Goal: Information Seeking & Learning: Learn about a topic

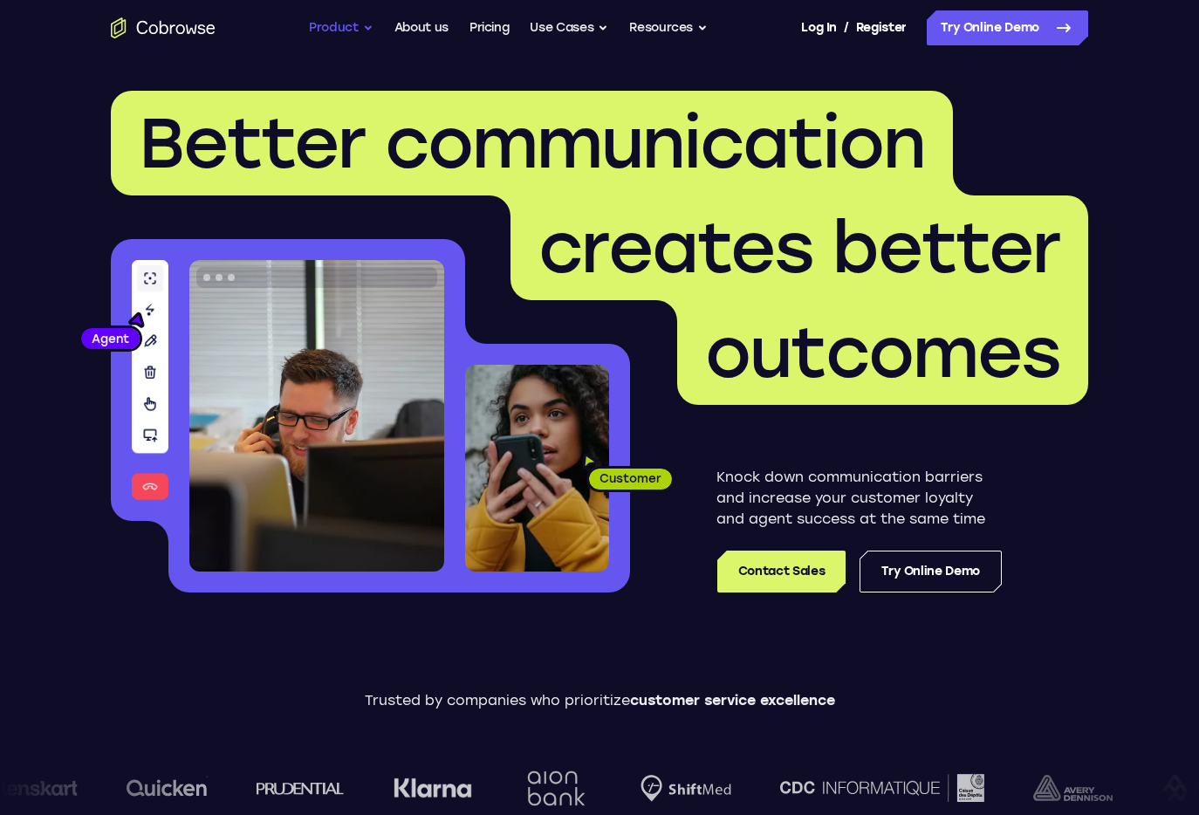
click at [315, 37] on button "Product" at bounding box center [341, 27] width 65 height 35
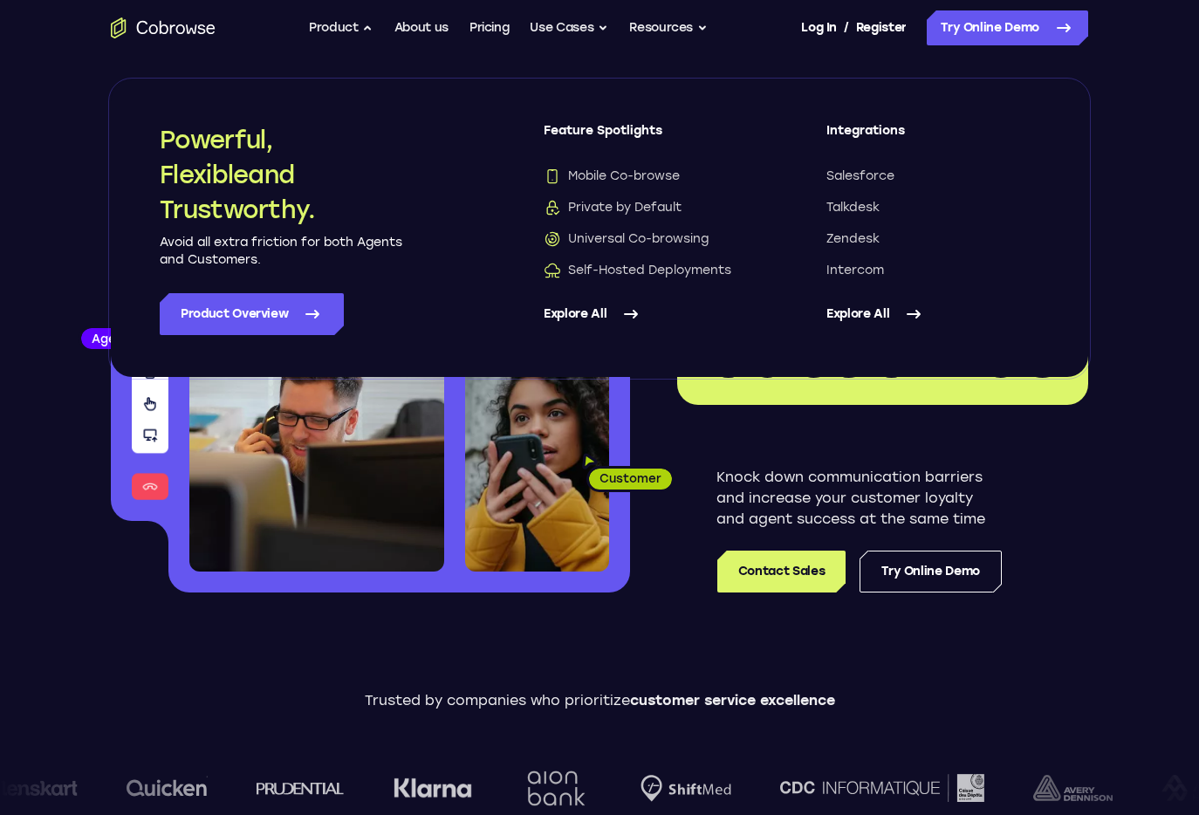
click at [588, 309] on link "Explore All" at bounding box center [650, 314] width 213 height 42
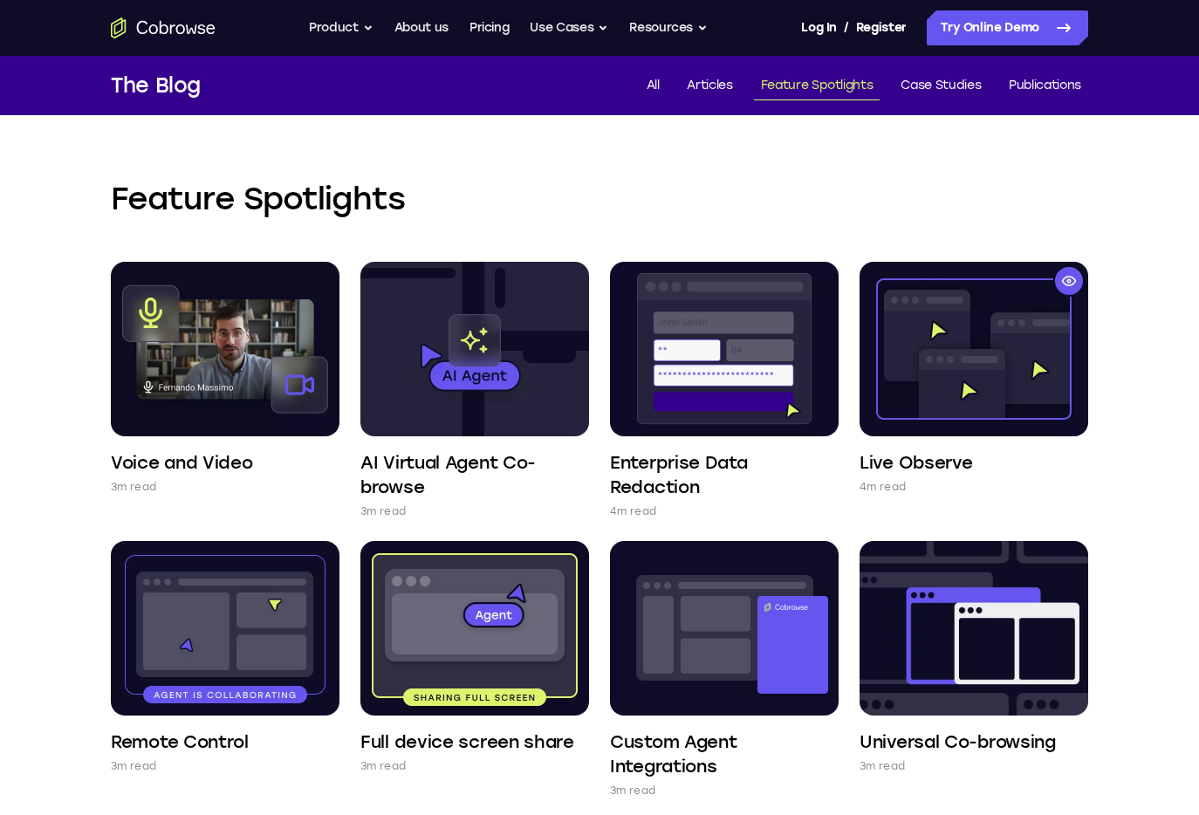
click at [474, 141] on div "Feature Spotlights Voice and Video 3m read AI Virtual Agent Co-browse 3m read E…" at bounding box center [599, 755] width 1117 height 1281
click at [1127, 455] on div "Feature Spotlights Voice and Video 3m read AI Virtual Agent Co-browse 3m read E…" at bounding box center [599, 755] width 1117 height 1281
click at [546, 146] on div "Feature Spotlights Voice and Video 3m read AI Virtual Agent Co-browse 3m read E…" at bounding box center [599, 755] width 1117 height 1281
